Goal: Task Accomplishment & Management: Manage account settings

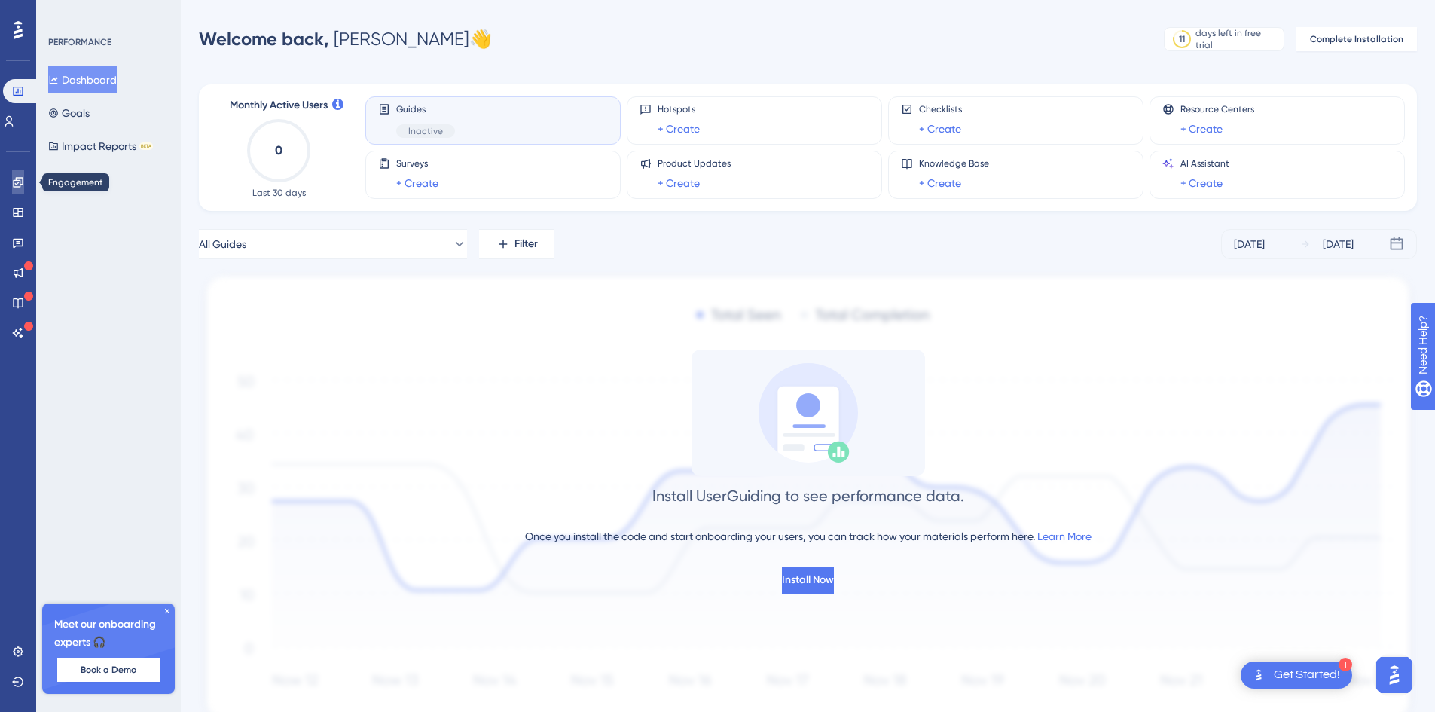
drag, startPoint x: 12, startPoint y: 182, endPoint x: 33, endPoint y: 173, distance: 23.0
click at [12, 182] on icon at bounding box center [18, 182] width 12 height 12
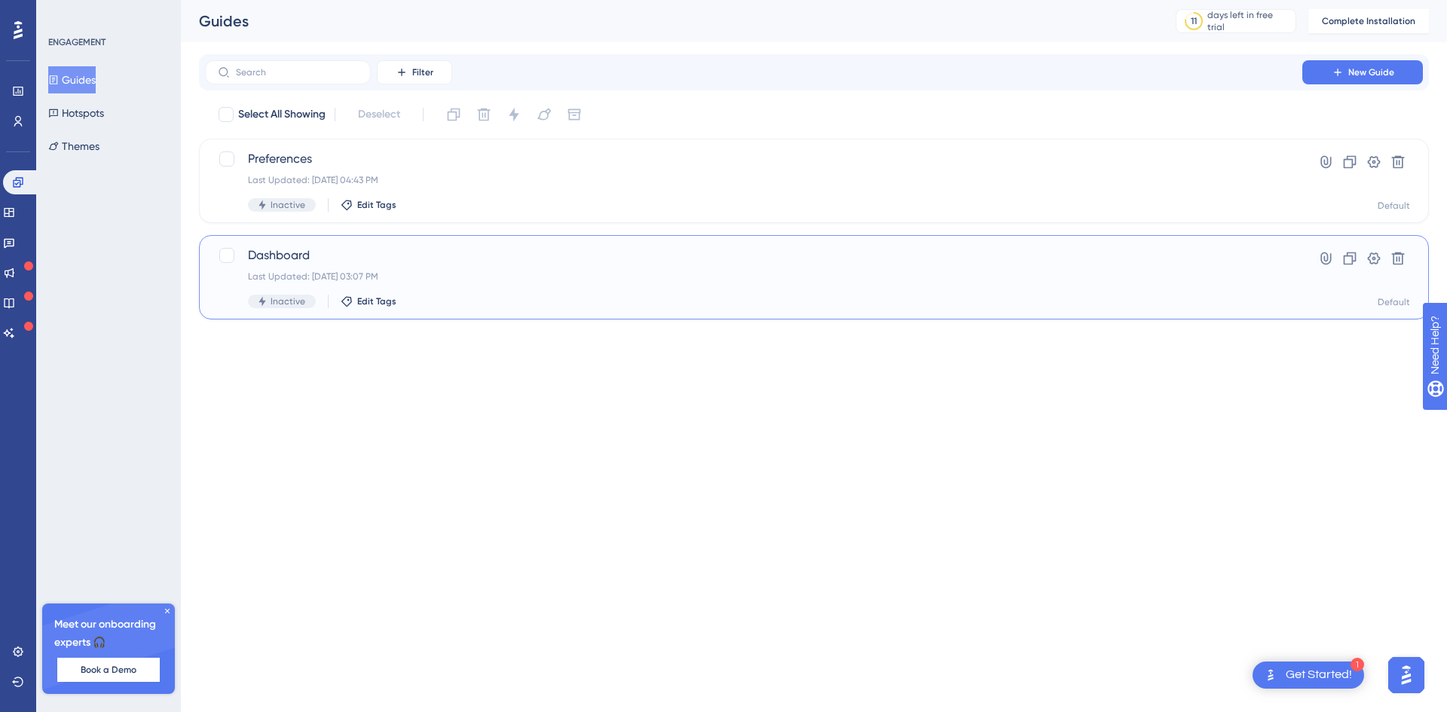
click at [288, 250] on span "Dashboard" at bounding box center [753, 255] width 1011 height 18
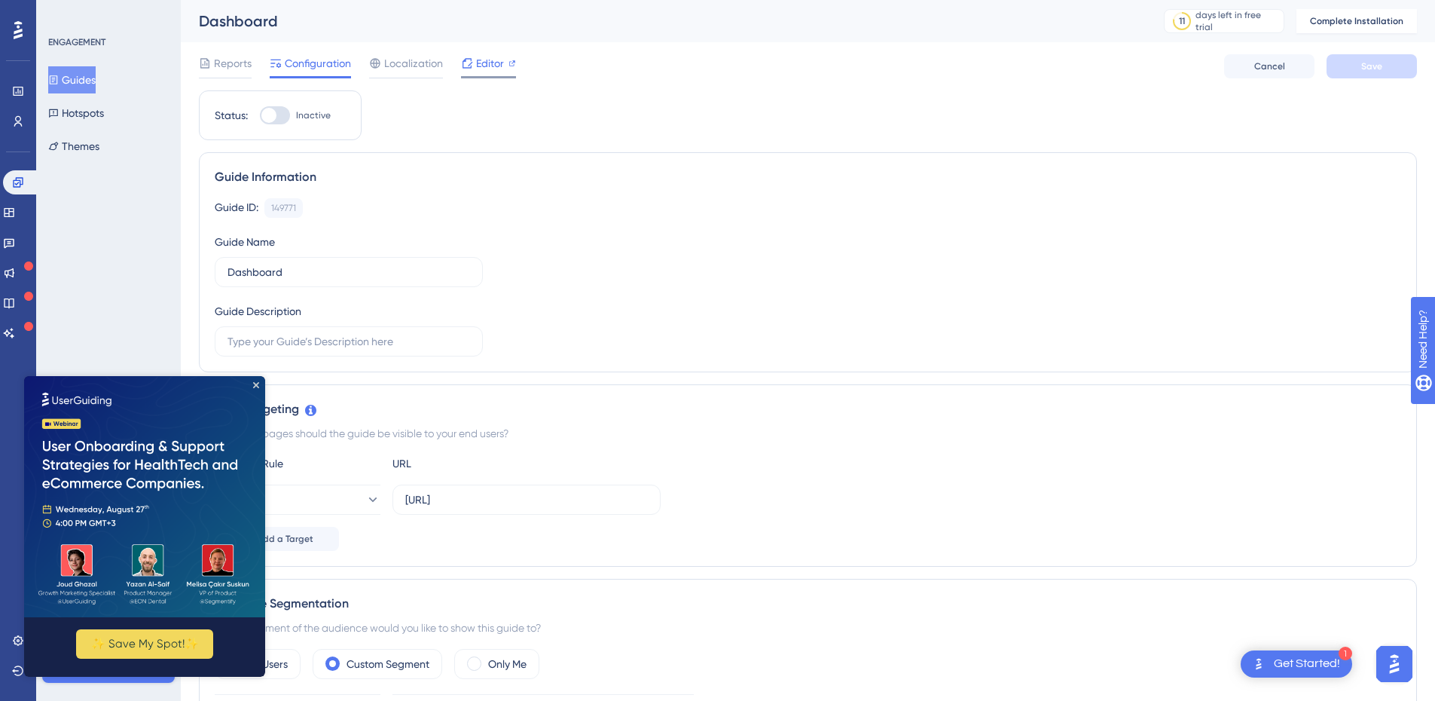
click at [496, 71] on span "Editor" at bounding box center [490, 63] width 28 height 18
click at [15, 214] on icon at bounding box center [9, 212] width 12 height 12
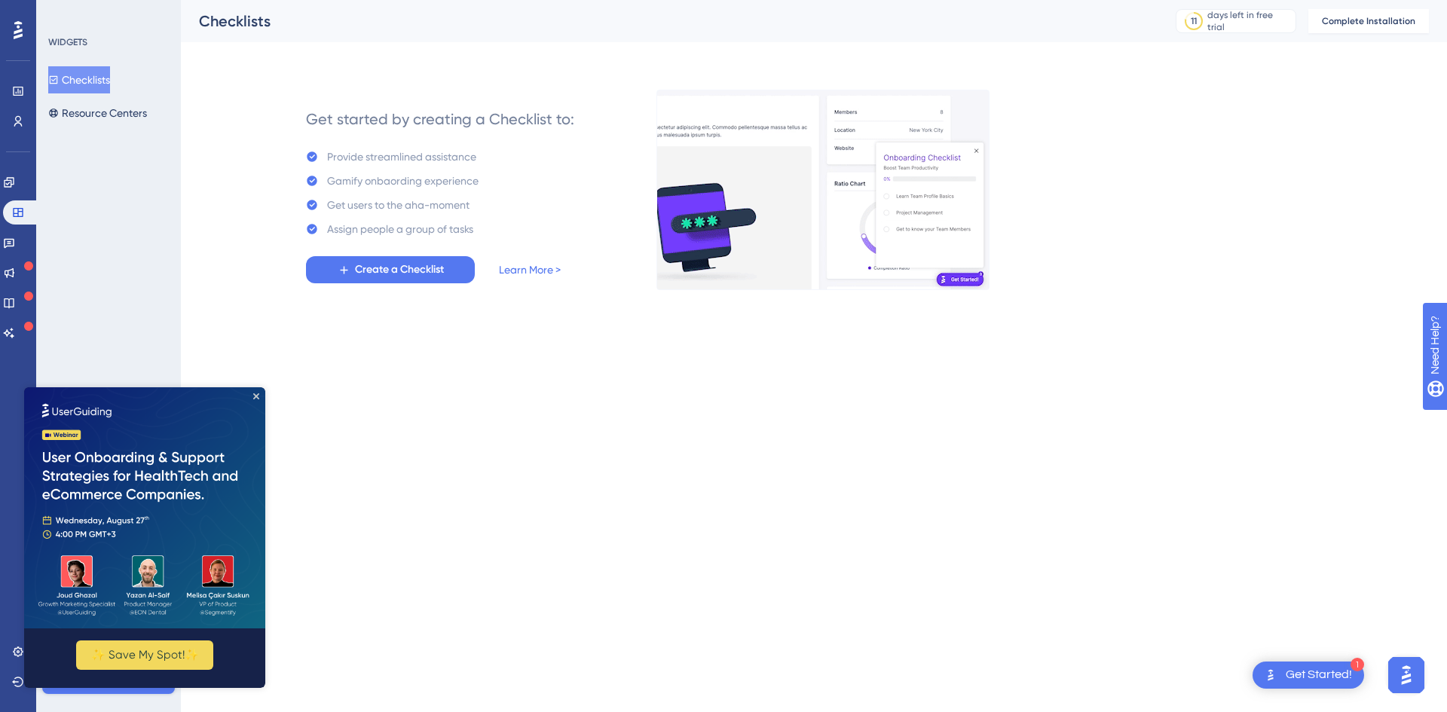
click at [252, 393] on img at bounding box center [144, 507] width 241 height 241
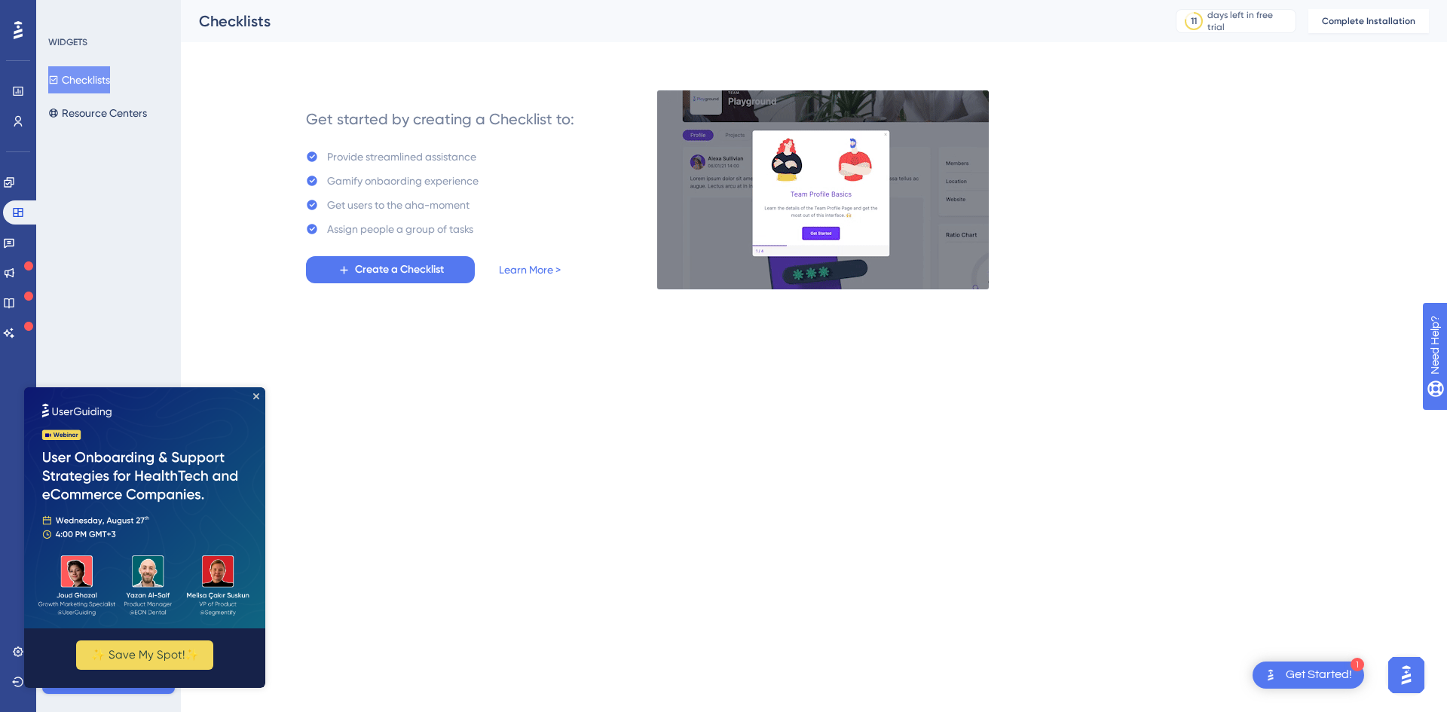
click at [253, 393] on img at bounding box center [144, 507] width 241 height 241
click at [256, 397] on icon "Close Preview" at bounding box center [256, 396] width 6 height 6
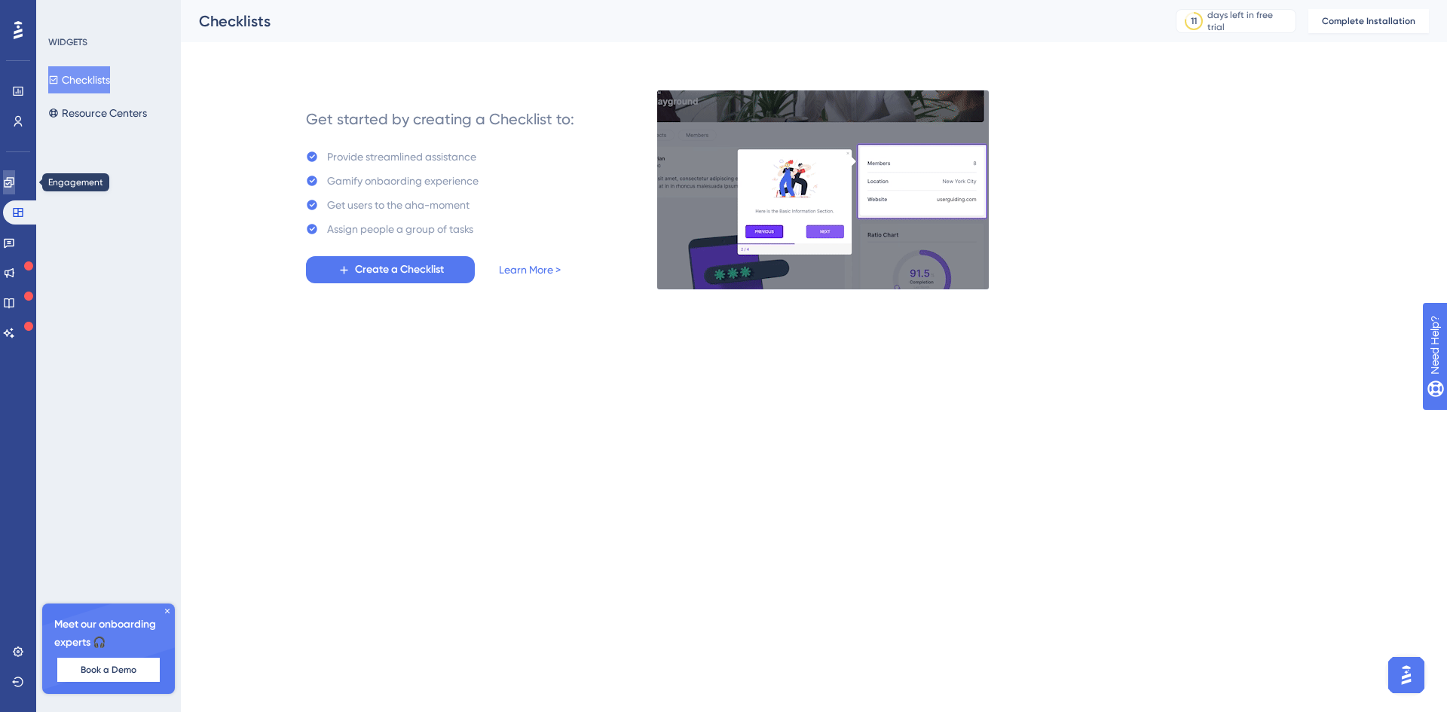
click at [14, 185] on icon at bounding box center [9, 182] width 10 height 10
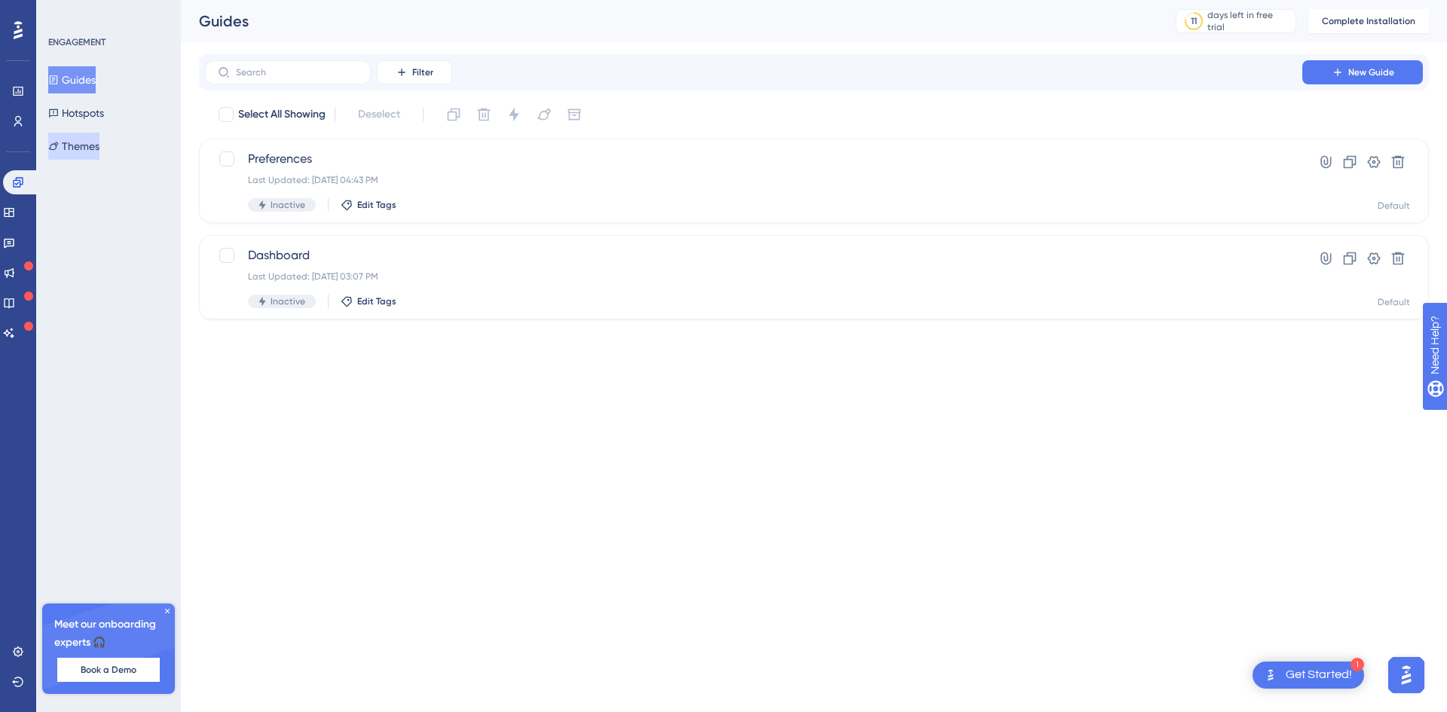
click at [88, 149] on button "Themes" at bounding box center [73, 146] width 51 height 27
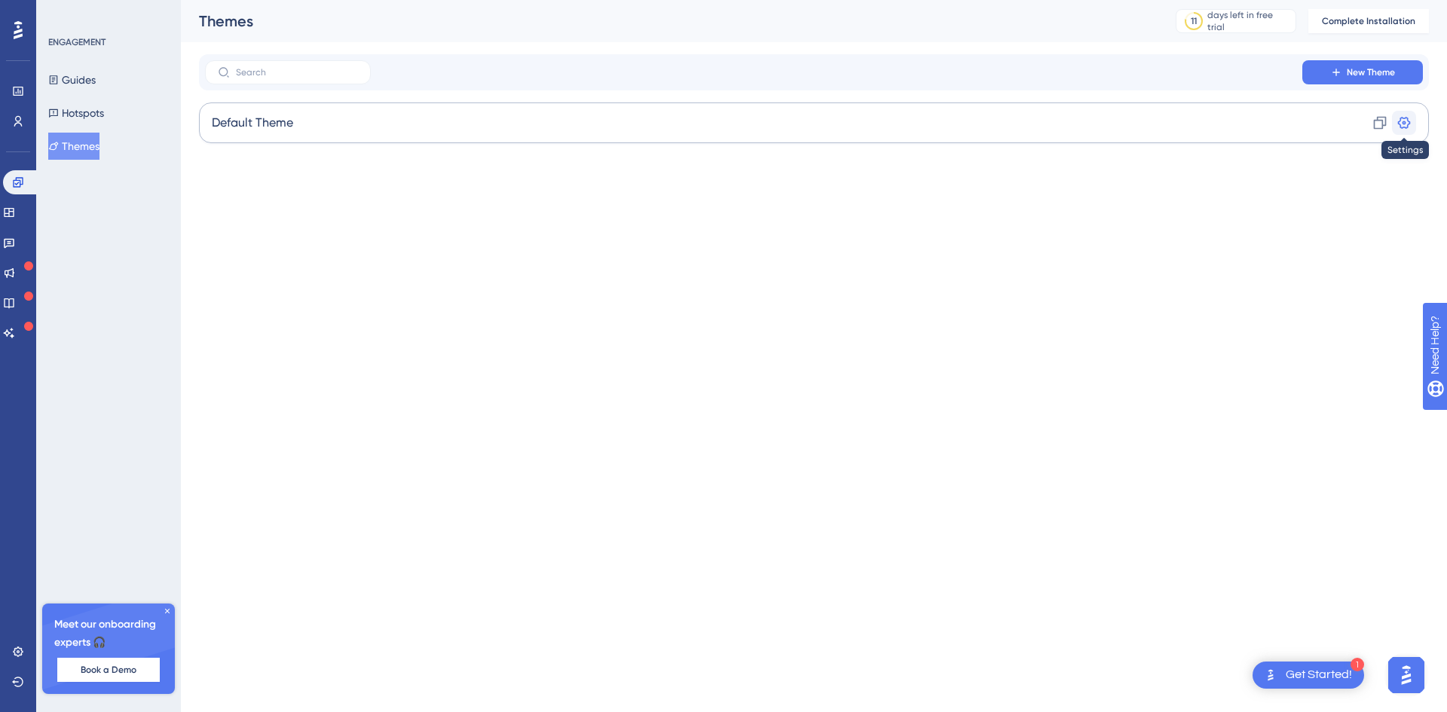
click at [1401, 122] on icon at bounding box center [1403, 122] width 15 height 15
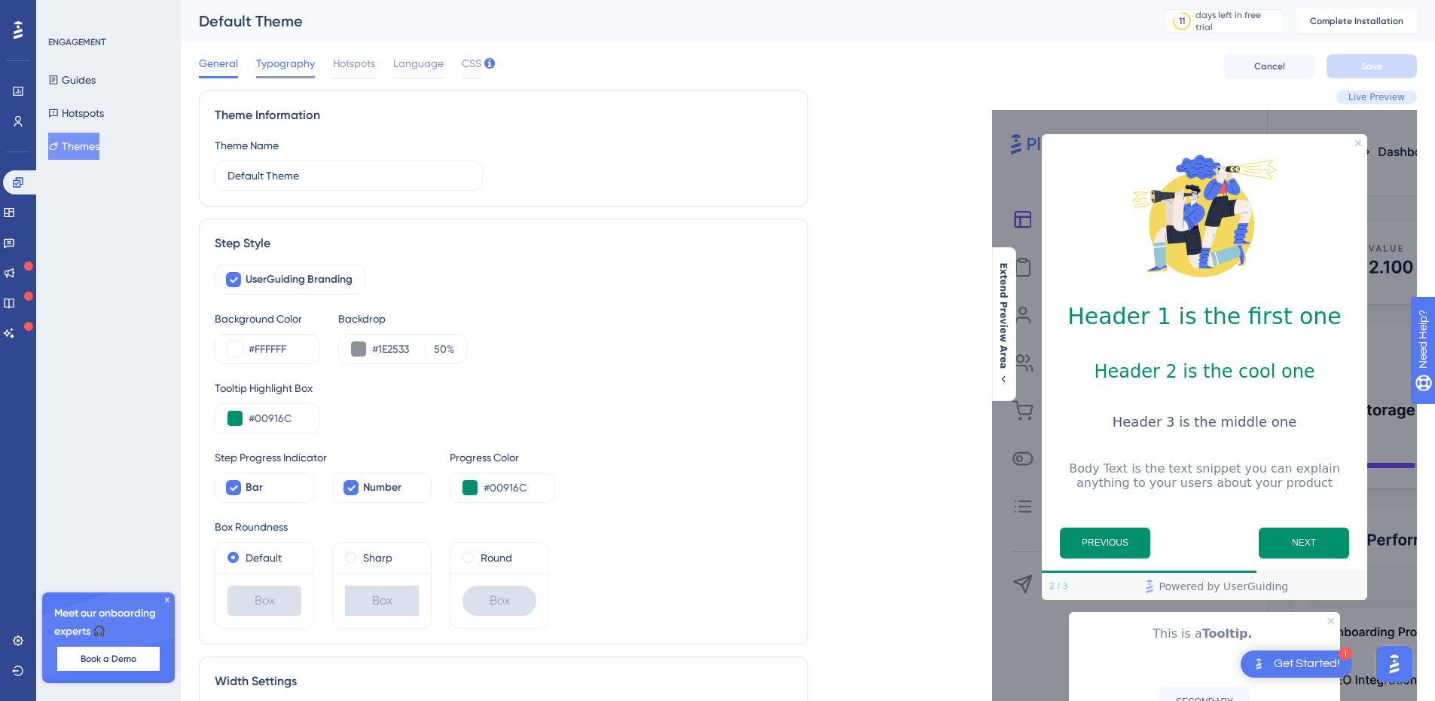
click at [296, 59] on span "Typography" at bounding box center [285, 63] width 59 height 18
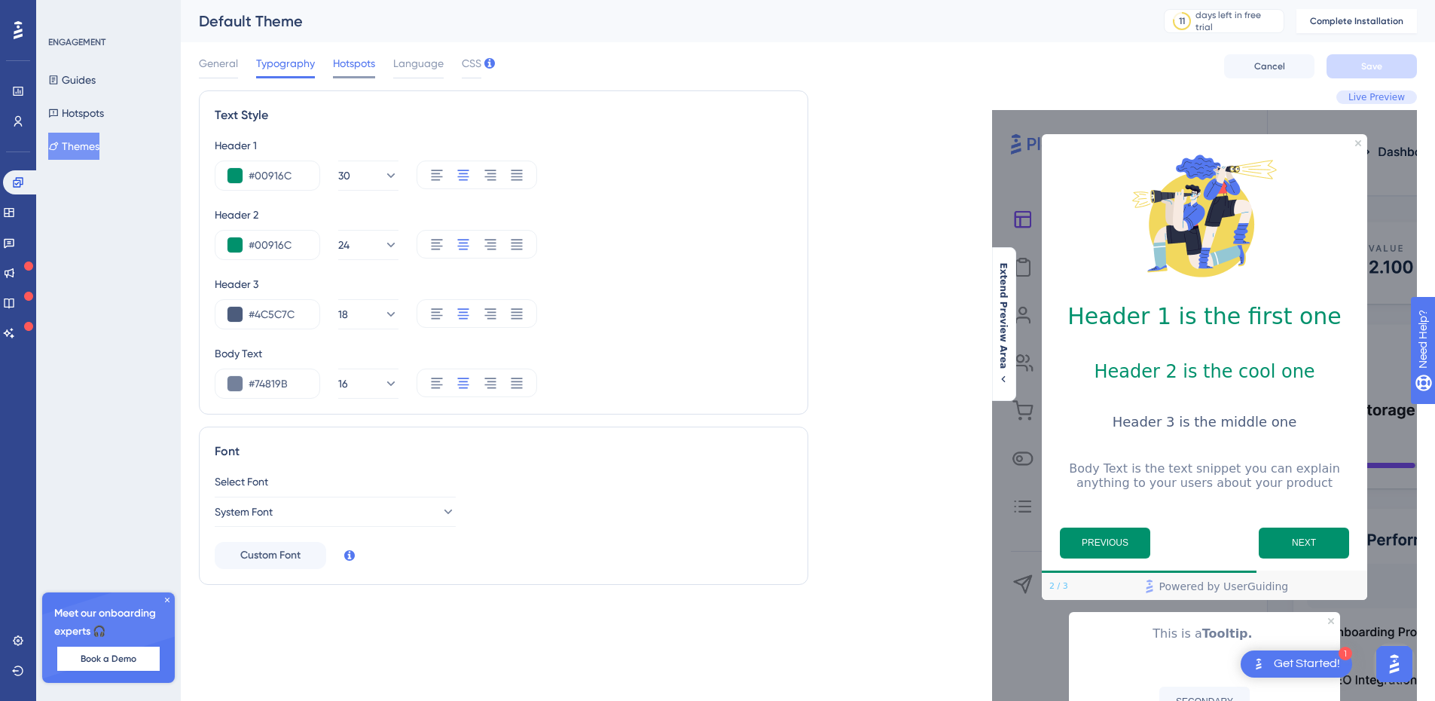
click at [364, 64] on span "Hotspots" at bounding box center [354, 63] width 42 height 18
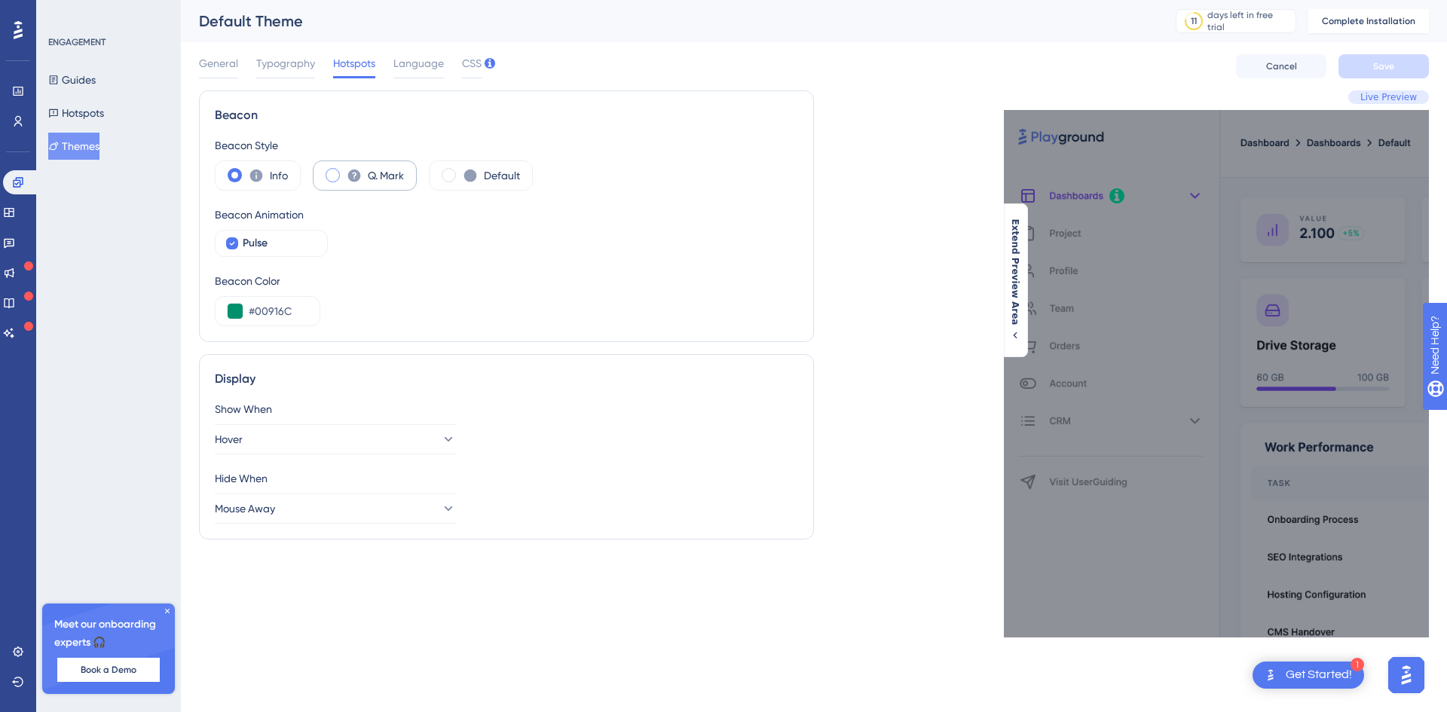
click at [332, 171] on span at bounding box center [332, 175] width 14 height 14
click at [344, 170] on input "radio" at bounding box center [344, 170] width 0 height 0
click at [229, 173] on span at bounding box center [235, 175] width 14 height 14
click at [246, 170] on input "radio" at bounding box center [246, 170] width 0 height 0
click at [332, 173] on span at bounding box center [332, 175] width 14 height 14
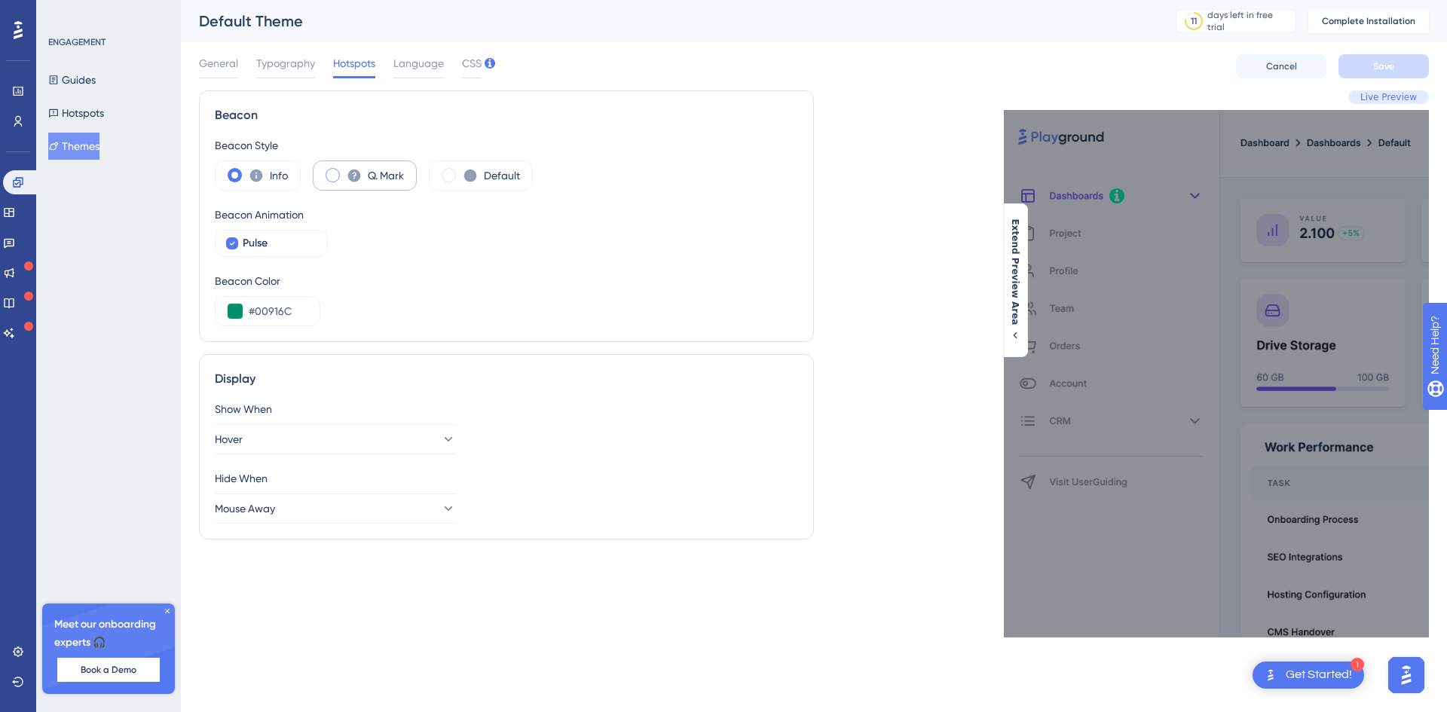
click at [344, 170] on input "radio" at bounding box center [344, 170] width 0 height 0
click at [235, 174] on span at bounding box center [235, 175] width 14 height 14
click at [246, 170] on input "radio" at bounding box center [246, 170] width 0 height 0
click at [453, 176] on span at bounding box center [448, 175] width 14 height 14
click at [460, 170] on input "radio" at bounding box center [460, 170] width 0 height 0
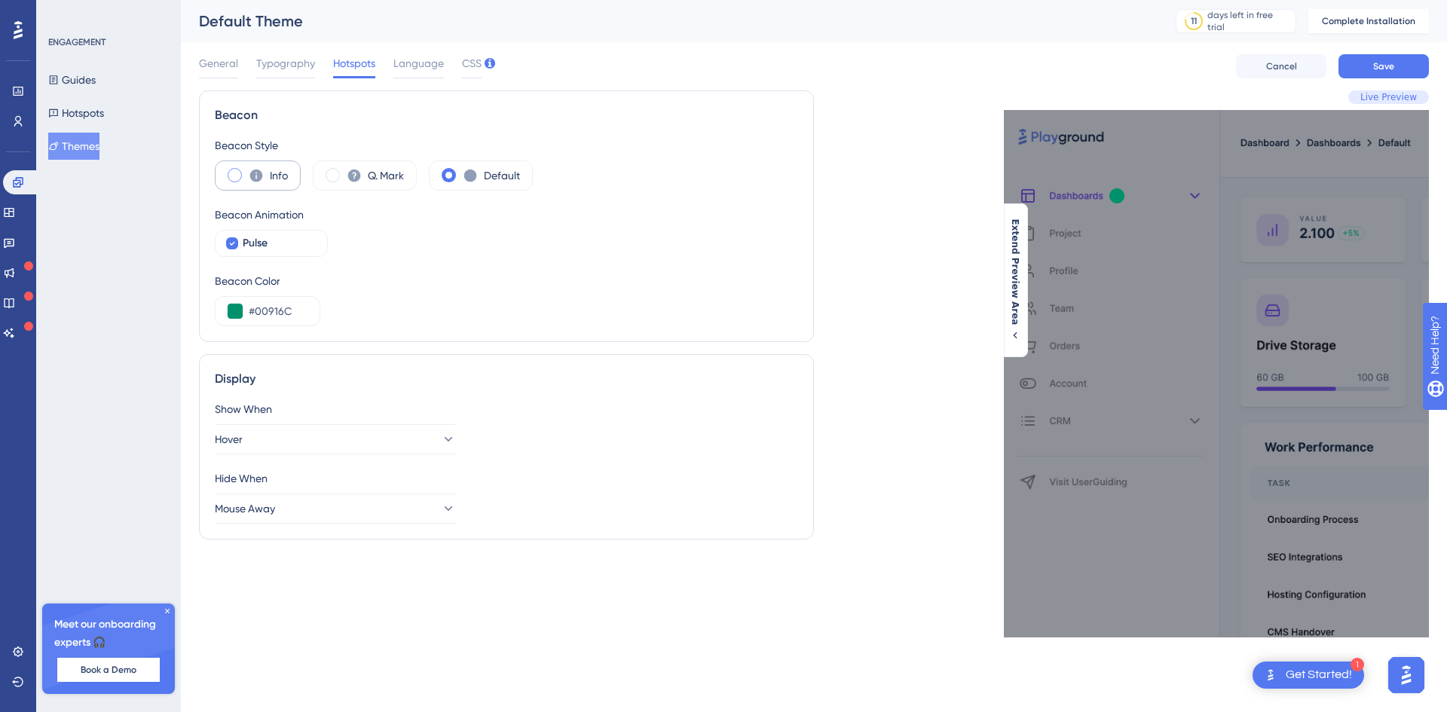
click at [241, 173] on div "Info" at bounding box center [258, 175] width 86 height 30
